Goal: Find specific page/section: Find specific page/section

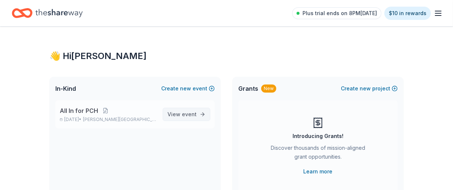
click at [169, 119] on span "View event" at bounding box center [182, 114] width 29 height 9
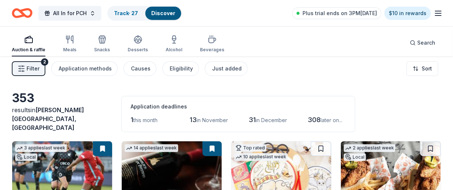
click at [45, 76] on button "Filter 2" at bounding box center [29, 68] width 34 height 15
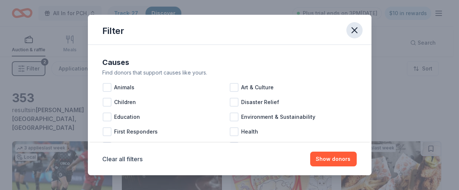
click at [359, 31] on icon "button" at bounding box center [354, 30] width 10 height 10
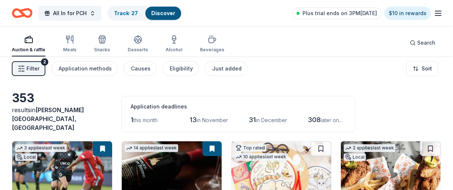
click at [39, 73] on span "Filter" at bounding box center [33, 68] width 13 height 9
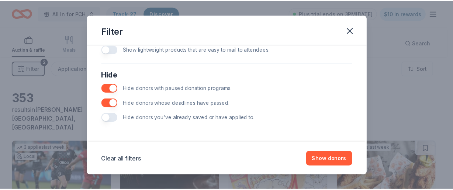
scroll to position [517, 0]
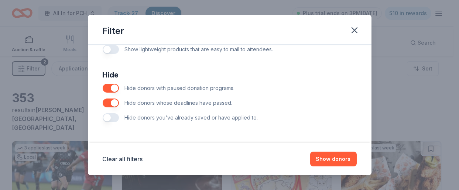
click at [103, 113] on button "button" at bounding box center [111, 117] width 16 height 9
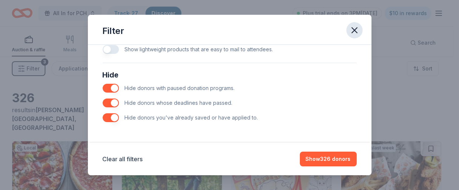
click at [357, 33] on icon "button" at bounding box center [354, 30] width 5 height 5
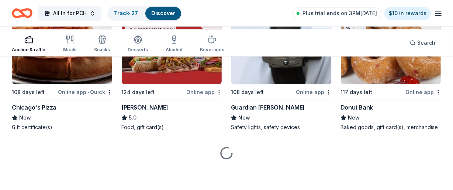
scroll to position [1476, 0]
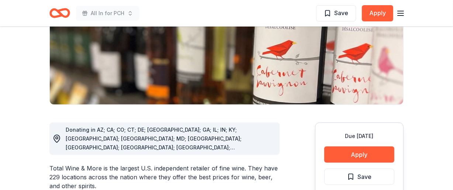
scroll to position [113, 0]
